Goal: Information Seeking & Learning: Find contact information

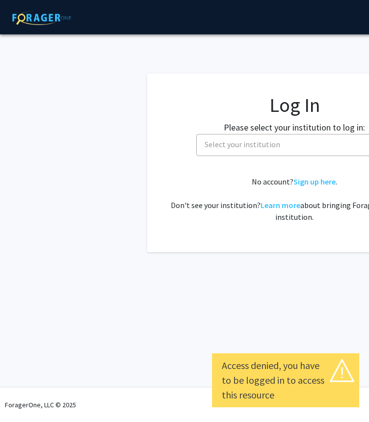
select select
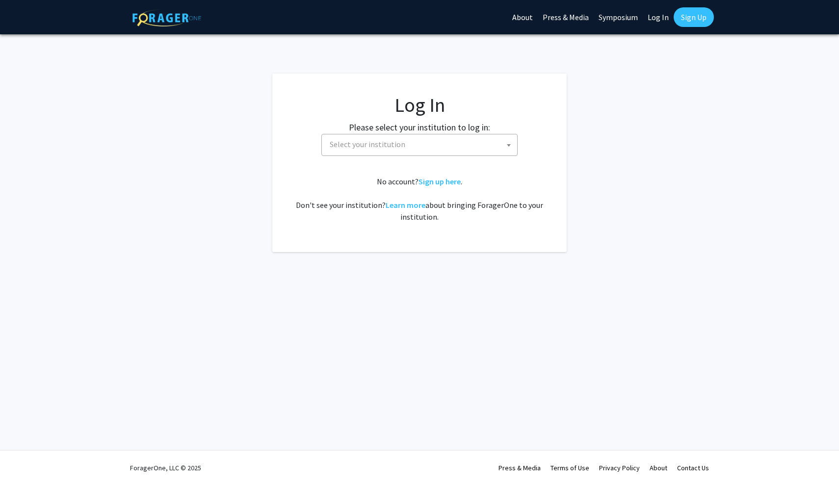
click at [368, 146] on span "Select your institution" at bounding box center [421, 144] width 191 height 20
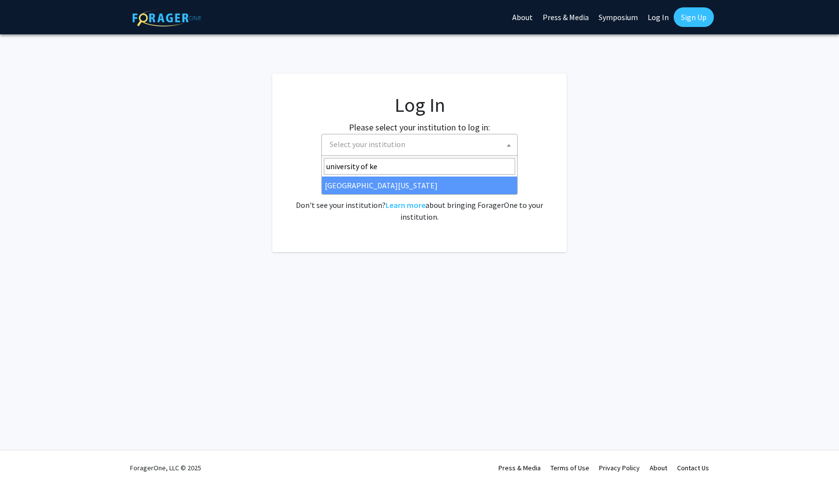
type input "university of [PERSON_NAME]"
select select "13"
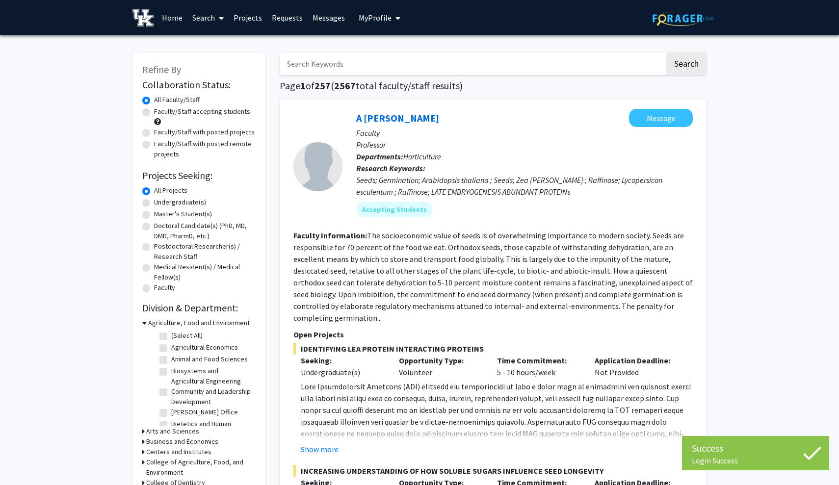
click at [213, 19] on link "Search" at bounding box center [207, 17] width 41 height 34
click at [218, 41] on span "Faculty/Staff" at bounding box center [223, 45] width 72 height 20
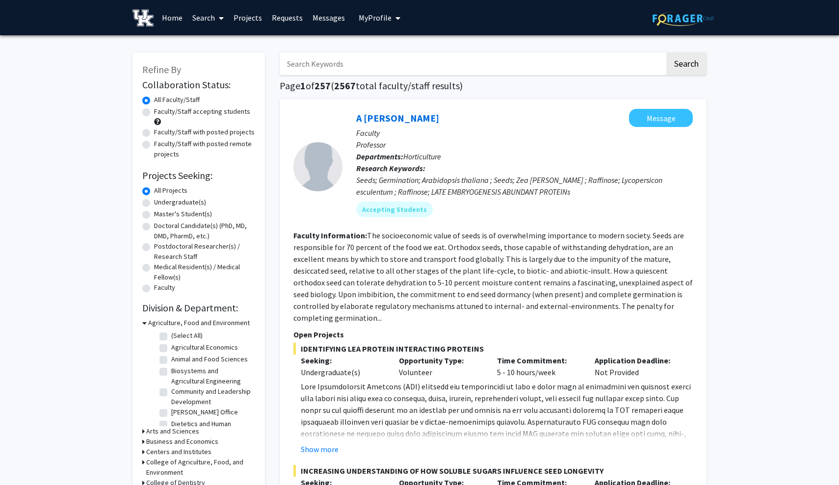
click at [348, 66] on input "Search Keywords" at bounding box center [472, 63] width 385 height 23
click at [686, 65] on button "Search" at bounding box center [686, 63] width 40 height 23
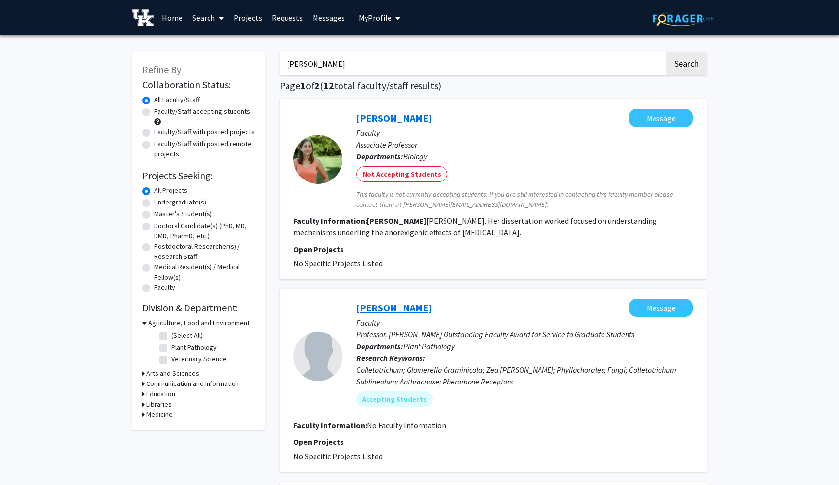
type input "Lisa"
click at [389, 311] on link "Lisa Vaillancourt" at bounding box center [394, 308] width 76 height 12
